Goal: Task Accomplishment & Management: Manage account settings

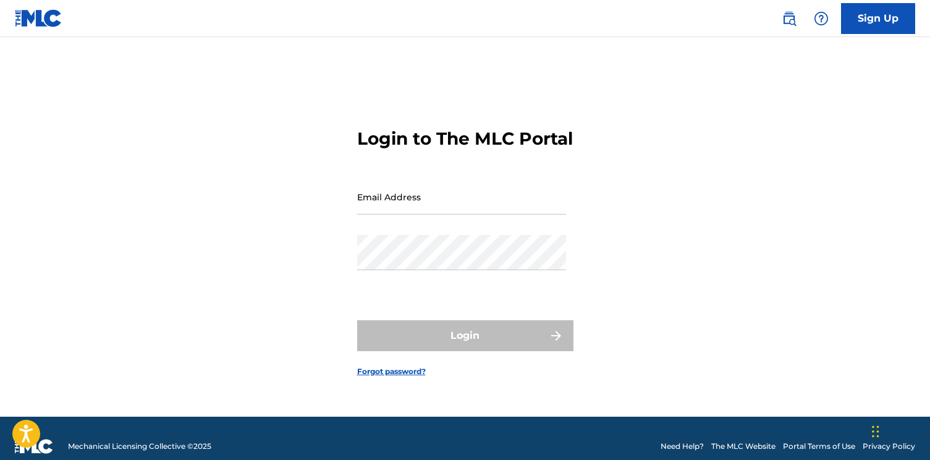
click at [457, 207] on input "Email Address" at bounding box center [461, 196] width 209 height 35
type input "[EMAIL_ADDRESS][DOMAIN_NAME]"
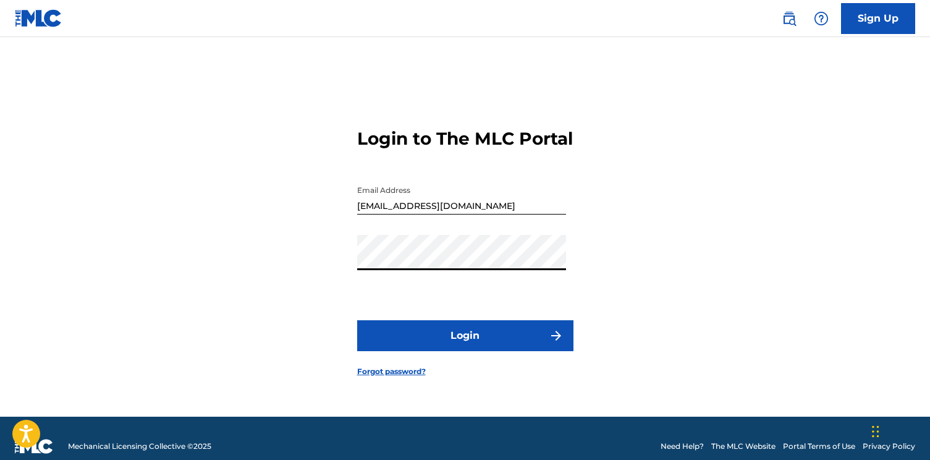
click at [462, 333] on button "Login" at bounding box center [465, 335] width 216 height 31
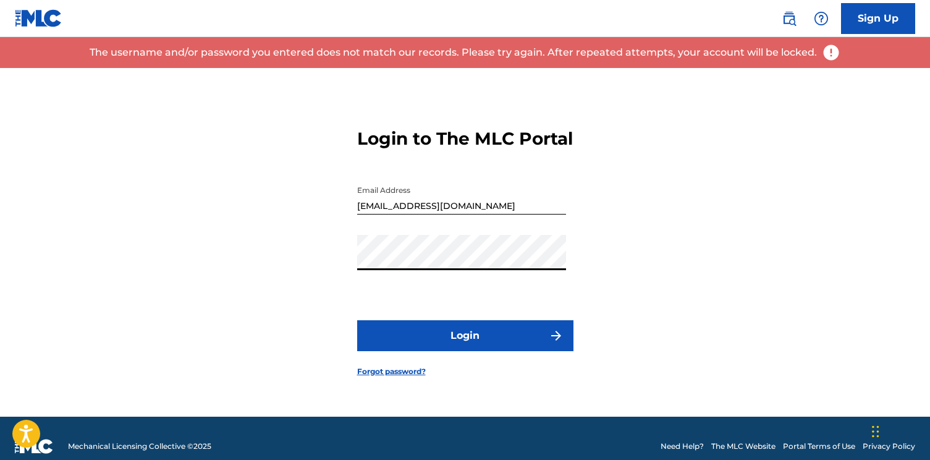
click at [177, 238] on div "Login to The MLC Portal Email Address [EMAIL_ADDRESS][DOMAIN_NAME] Password Log…" at bounding box center [465, 242] width 865 height 349
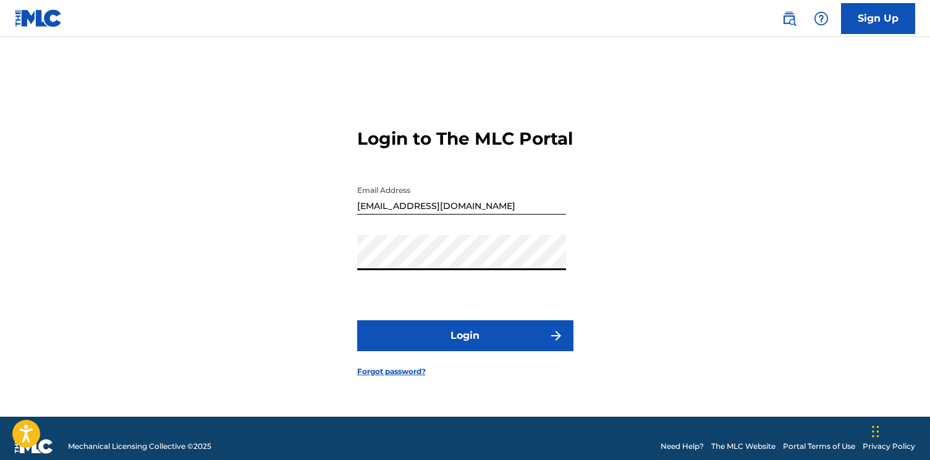
click at [458, 342] on button "Login" at bounding box center [465, 335] width 216 height 31
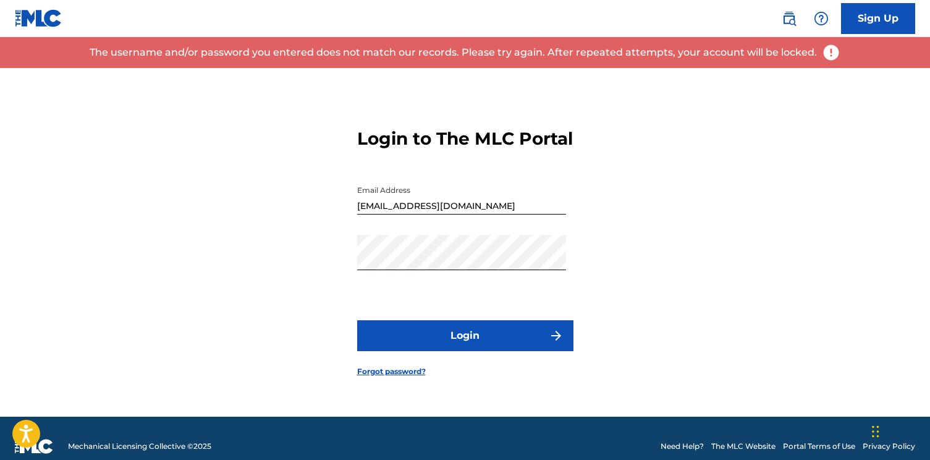
click at [389, 377] on link "Forgot password?" at bounding box center [391, 371] width 69 height 11
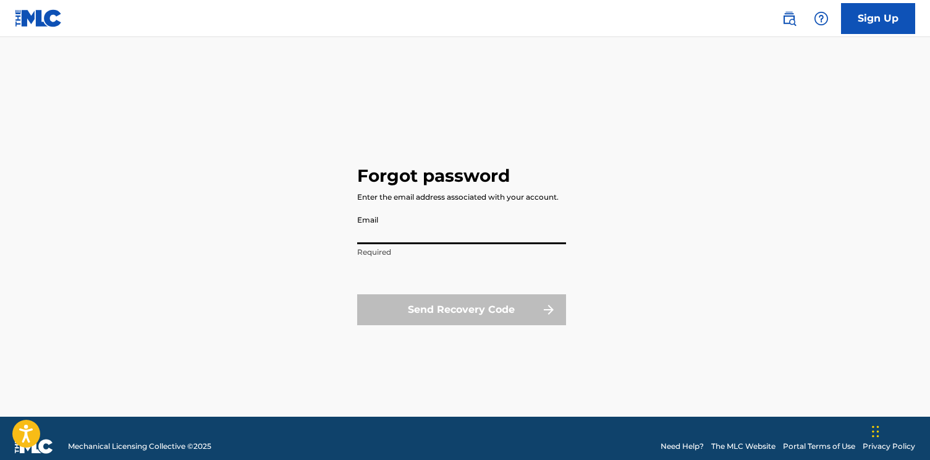
click at [480, 227] on input "Email" at bounding box center [461, 226] width 209 height 35
type input "[EMAIL_ADDRESS][DOMAIN_NAME]"
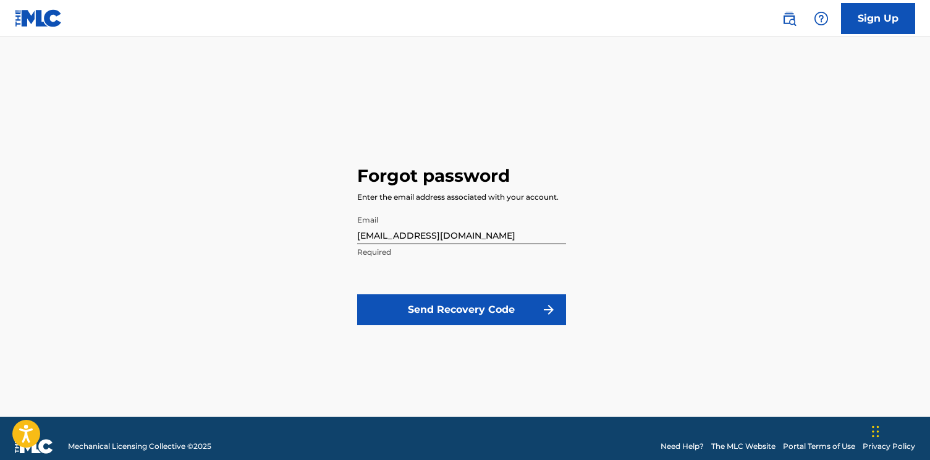
click at [456, 318] on button "Send Recovery Code" at bounding box center [461, 309] width 209 height 31
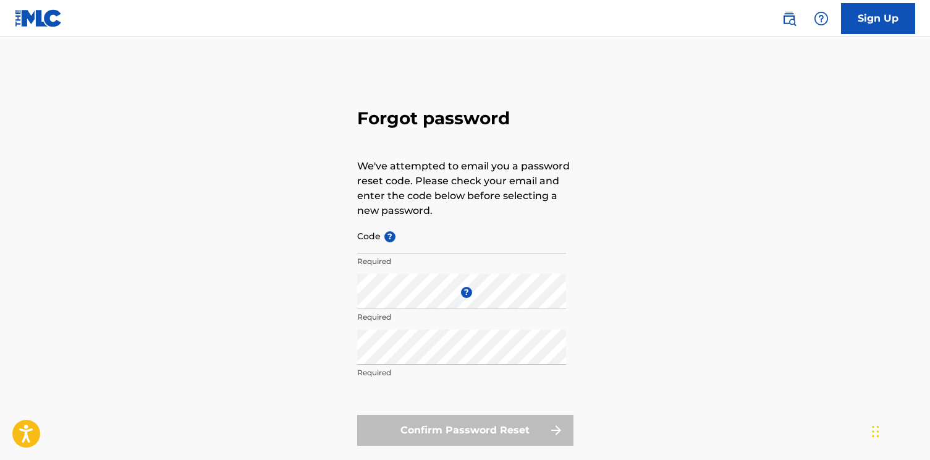
click at [418, 244] on input "Code ?" at bounding box center [461, 235] width 209 height 35
paste input "FP_2824711bed3288d2b9baf4c224be"
type input "FP_2824711bed3288d2b9baf4c224be"
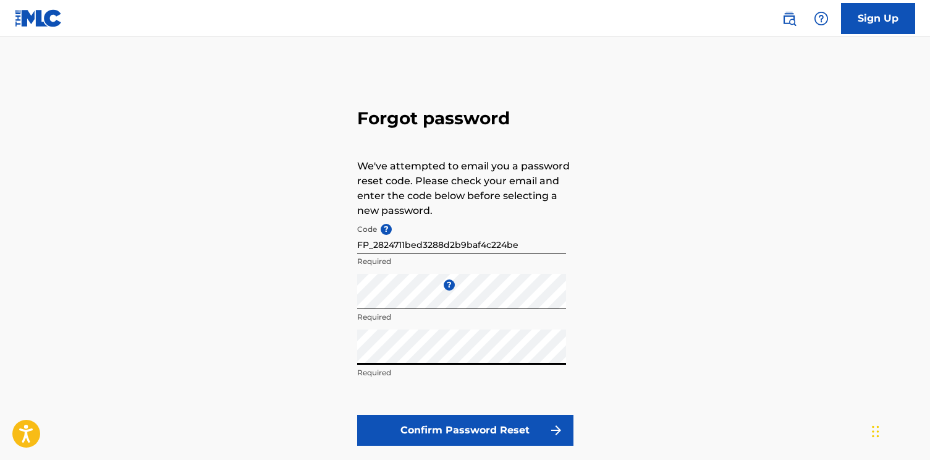
click at [496, 427] on button "Confirm Password Reset" at bounding box center [465, 430] width 216 height 31
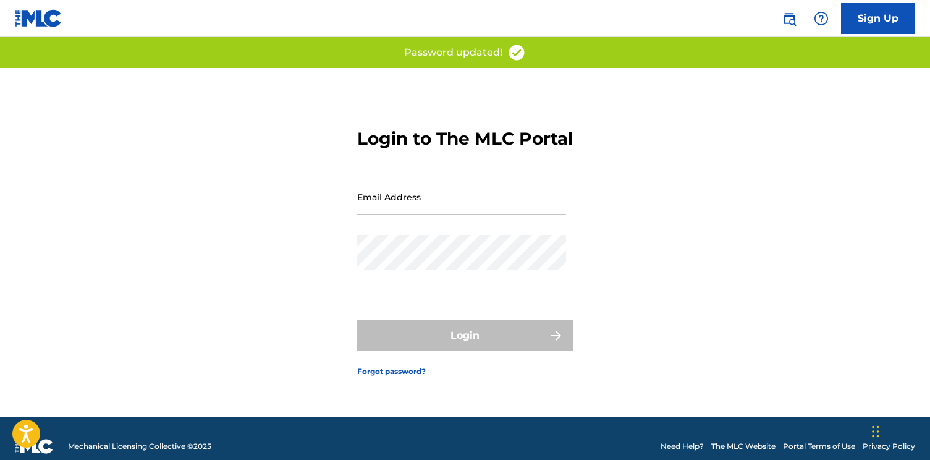
click at [441, 201] on input "Email Address" at bounding box center [461, 196] width 209 height 35
type input "[EMAIL_ADDRESS][DOMAIN_NAME]"
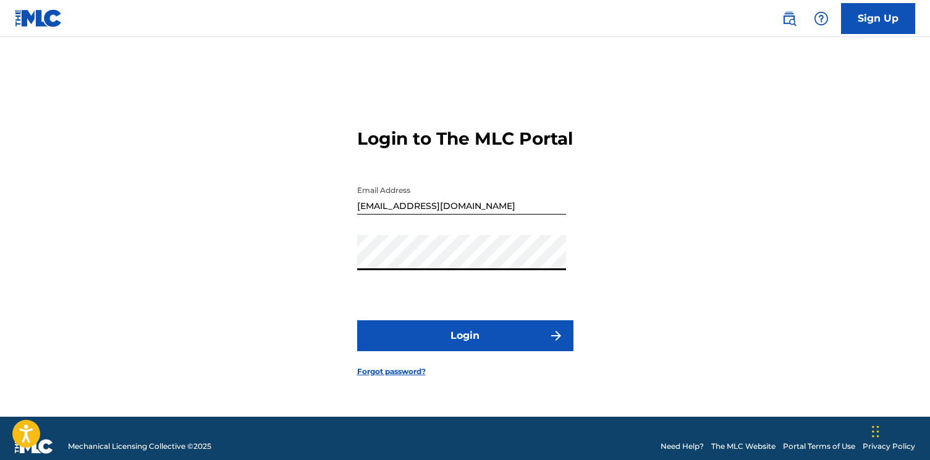
click at [464, 342] on button "Login" at bounding box center [465, 335] width 216 height 31
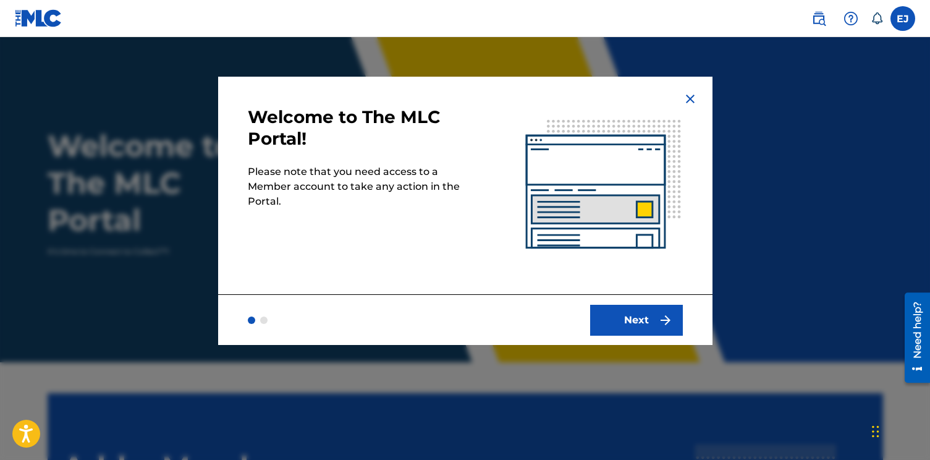
click at [692, 98] on img at bounding box center [690, 98] width 15 height 15
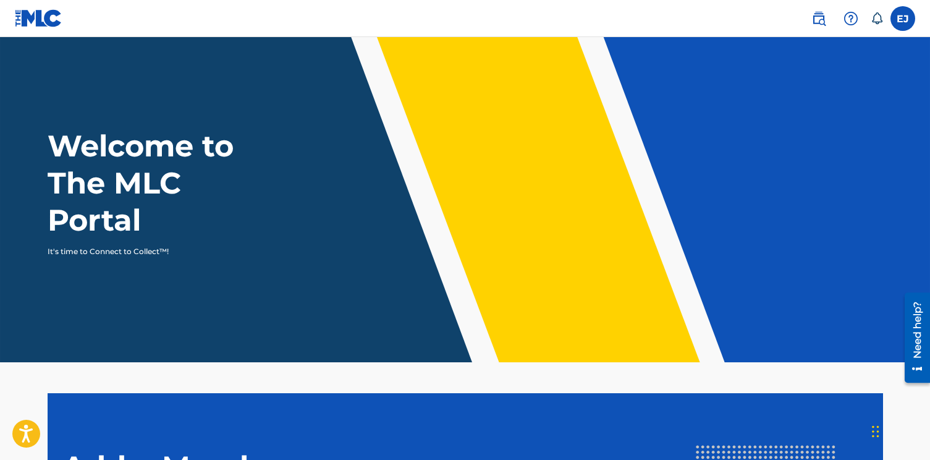
click at [35, 17] on img at bounding box center [39, 18] width 48 height 18
click at [905, 17] on label at bounding box center [903, 18] width 25 height 25
click at [903, 19] on input "[PERSON_NAME] [EMAIL_ADDRESS][DOMAIN_NAME] Notification Preferences Profile Log…" at bounding box center [903, 19] width 0 height 0
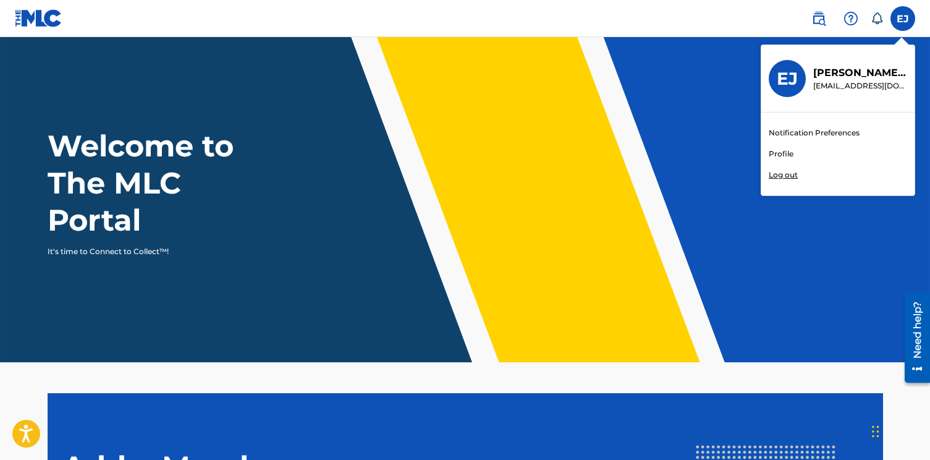
click at [786, 151] on link "Profile" at bounding box center [781, 153] width 25 height 11
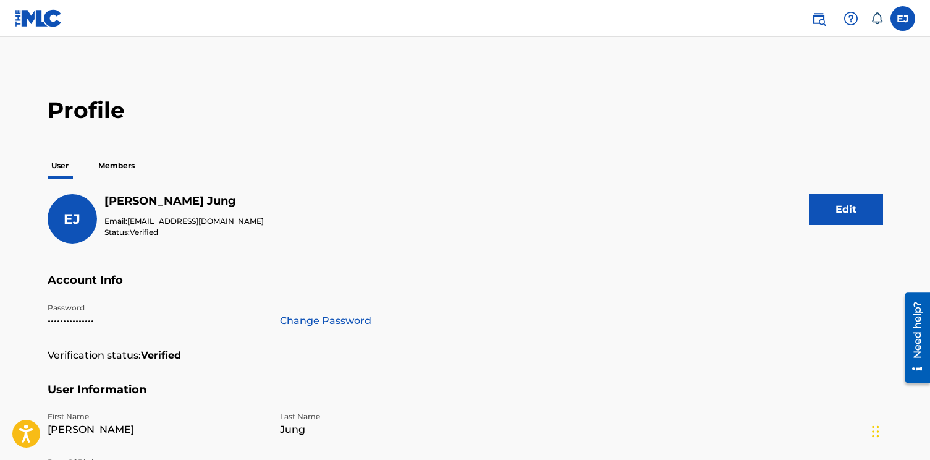
click at [113, 163] on p "Members" at bounding box center [117, 166] width 44 height 26
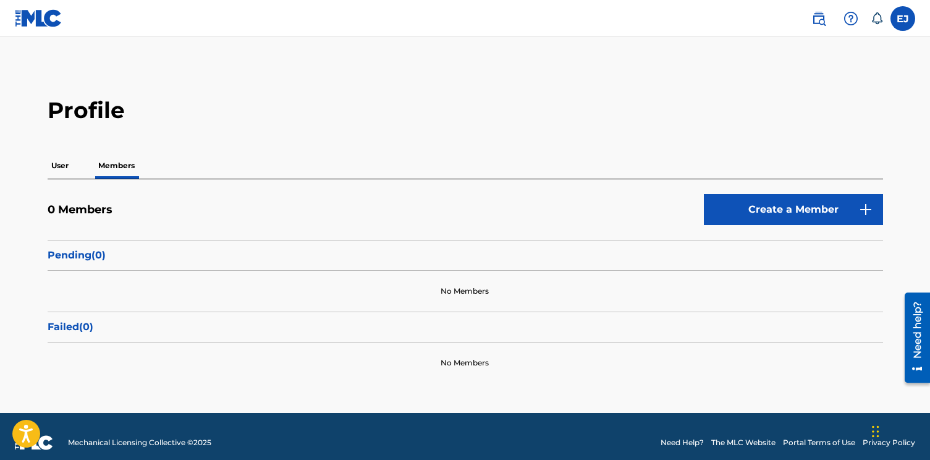
click at [64, 175] on p "User" at bounding box center [60, 166] width 25 height 26
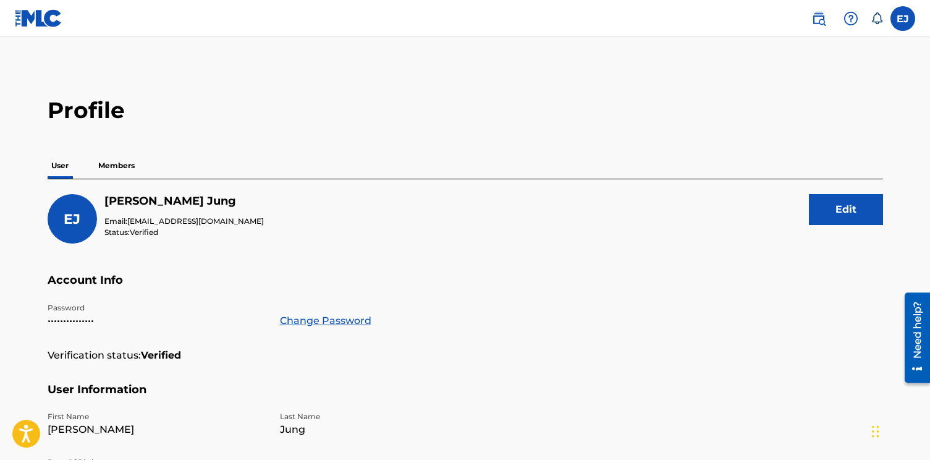
click at [819, 205] on button "Edit" at bounding box center [846, 209] width 74 height 31
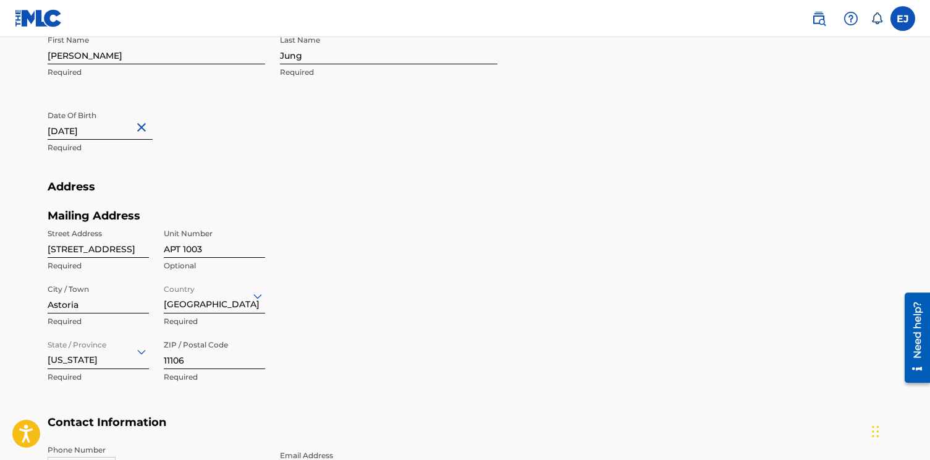
scroll to position [399, 0]
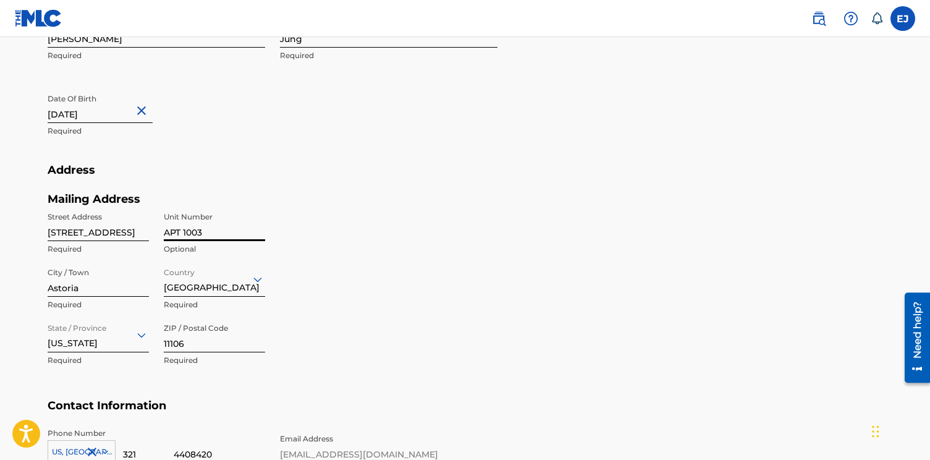
drag, startPoint x: 209, startPoint y: 229, endPoint x: 111, endPoint y: 225, distance: 97.8
click at [112, 225] on div "Street Address [STREET_ADDRESS] Required State / Province [US_STATE] Required Z…" at bounding box center [157, 289] width 218 height 167
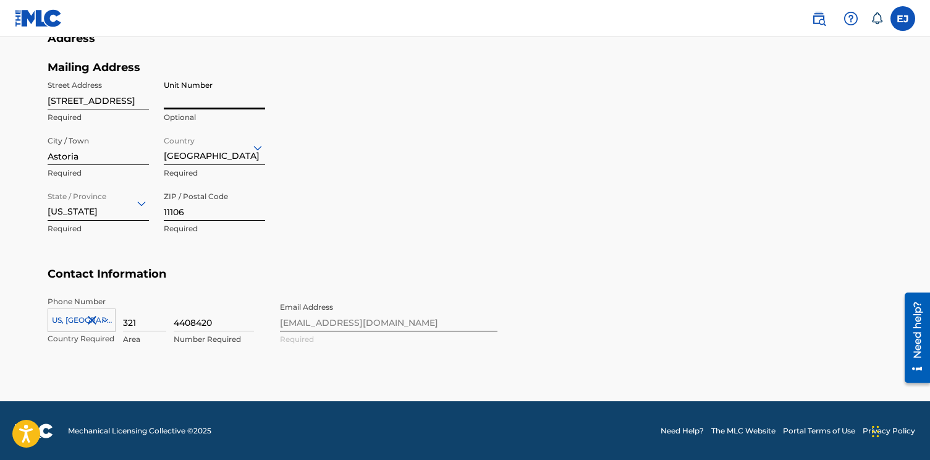
scroll to position [0, 0]
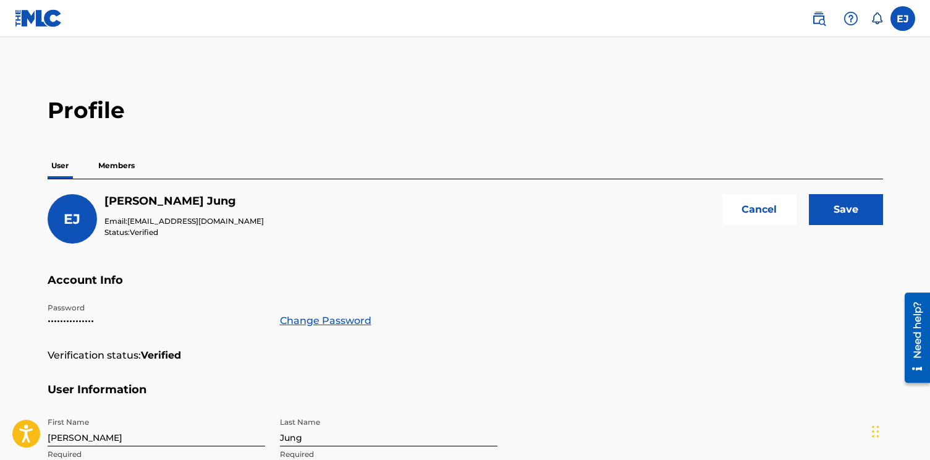
click at [857, 205] on input "Save" at bounding box center [846, 209] width 74 height 31
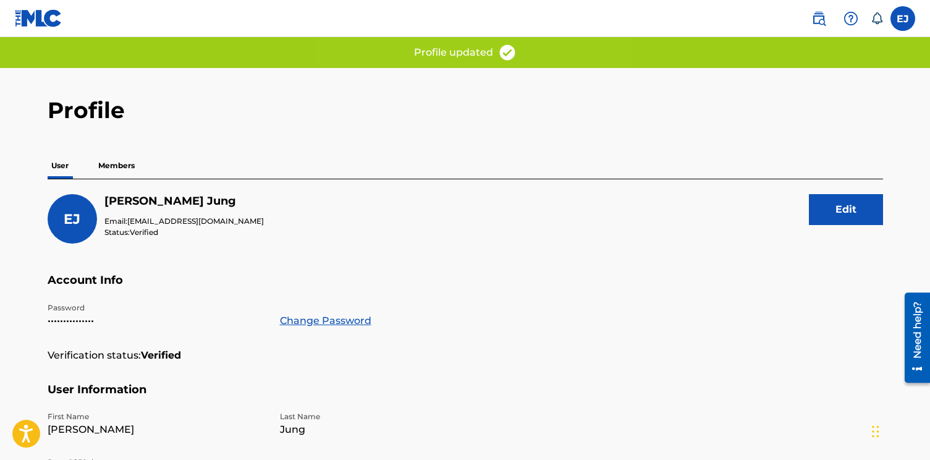
click at [823, 23] on img at bounding box center [819, 18] width 15 height 15
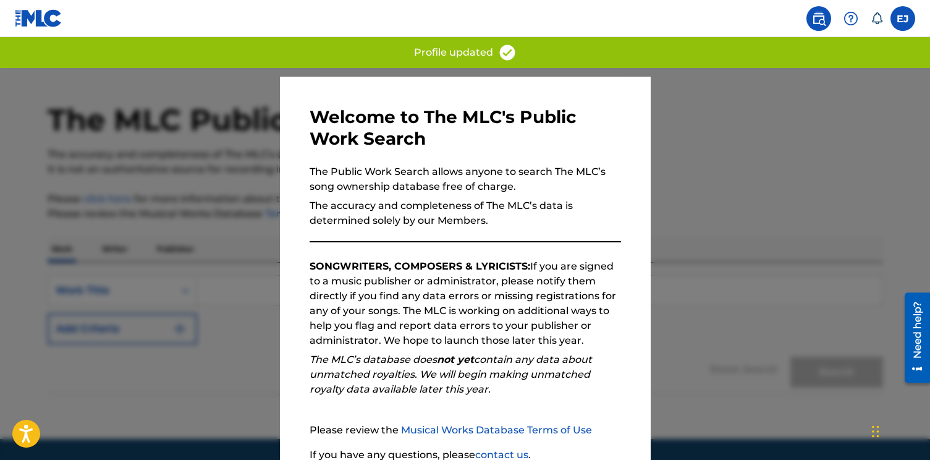
scroll to position [106, 0]
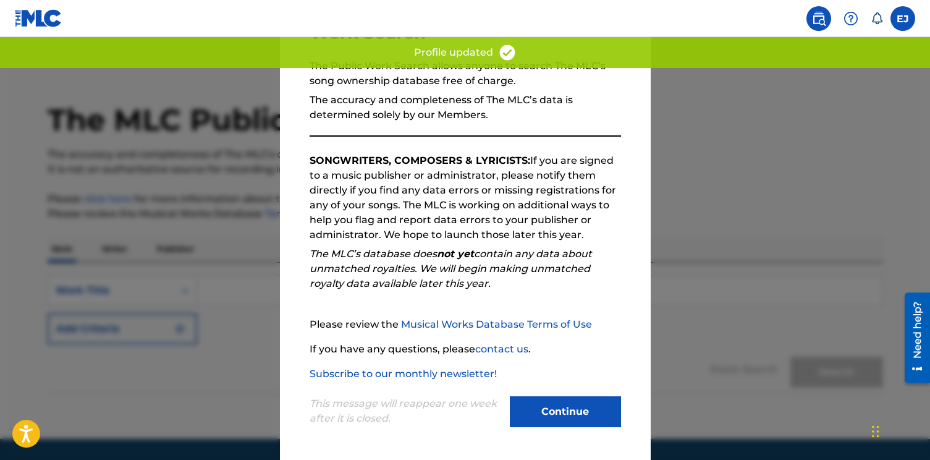
click at [577, 418] on button "Continue" at bounding box center [565, 411] width 111 height 31
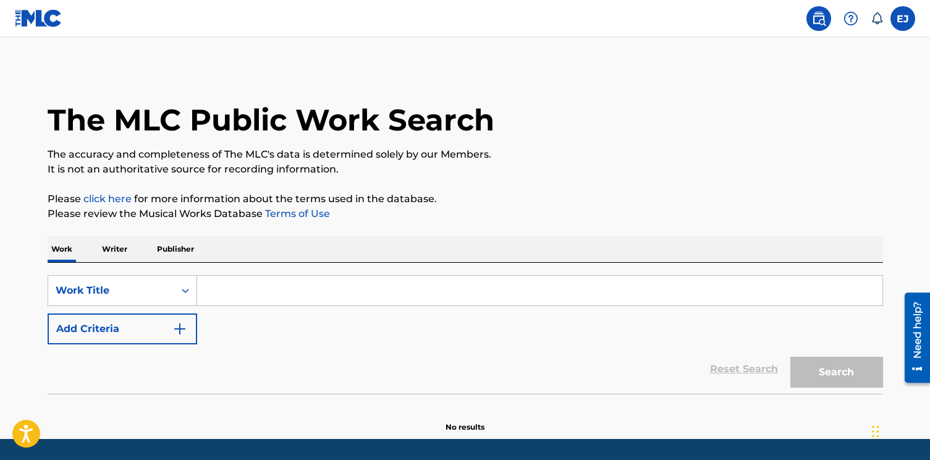
click at [880, 22] on icon at bounding box center [877, 18] width 11 height 12
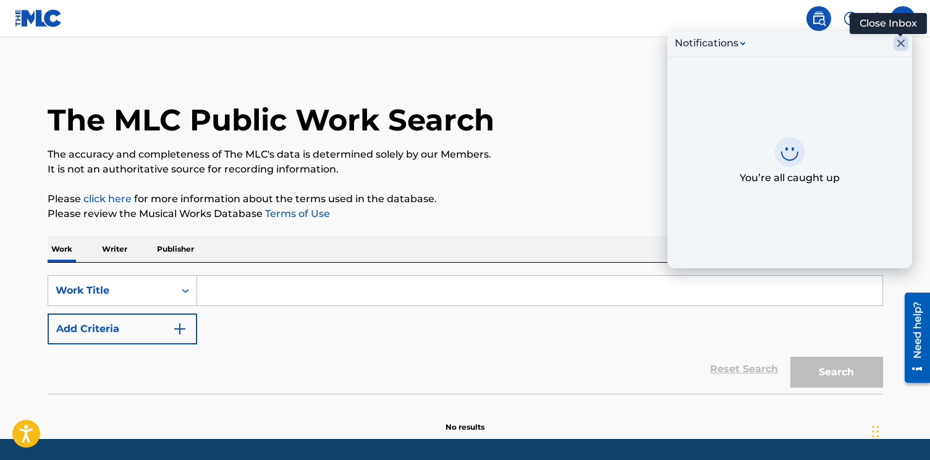
click at [897, 45] on icon "Close Inbox" at bounding box center [901, 43] width 15 height 15
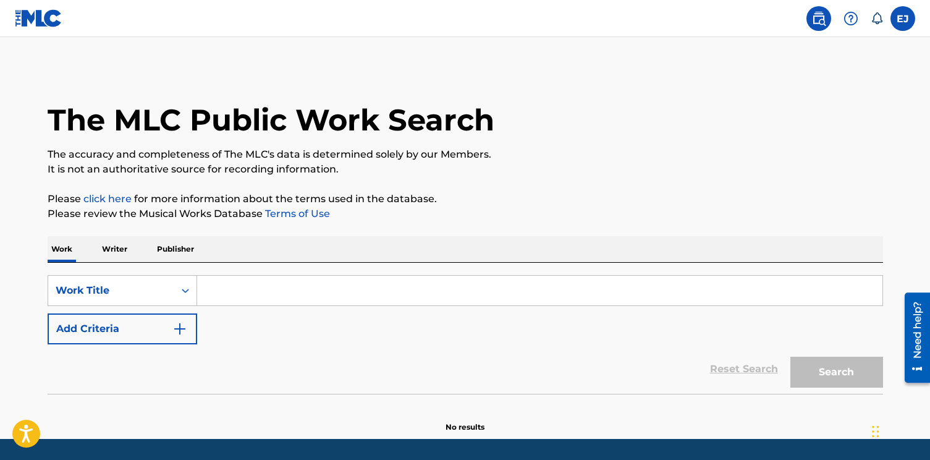
click at [905, 22] on label at bounding box center [903, 18] width 25 height 25
click at [903, 19] on input "[PERSON_NAME] [EMAIL_ADDRESS][DOMAIN_NAME] Notification Preferences Profile Log…" at bounding box center [903, 19] width 0 height 0
click at [781, 155] on link "Profile" at bounding box center [781, 153] width 25 height 11
